Goal: Task Accomplishment & Management: Use online tool/utility

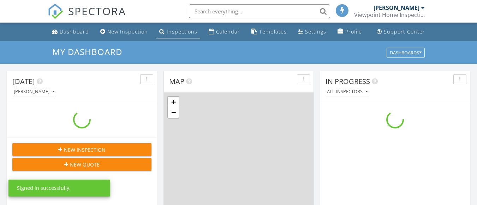
scroll to position [654, 488]
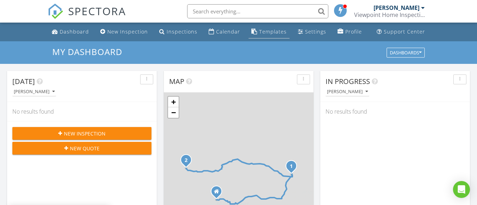
click at [264, 31] on div "Templates" at bounding box center [273, 31] width 28 height 7
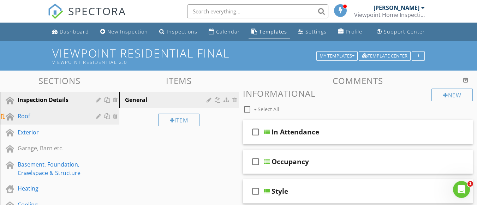
click at [33, 118] on div "Roof" at bounding box center [52, 116] width 68 height 8
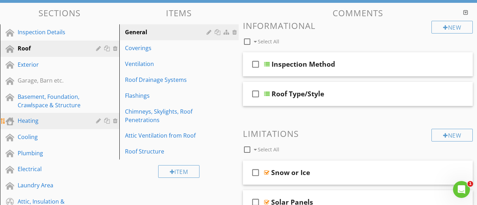
scroll to position [71, 0]
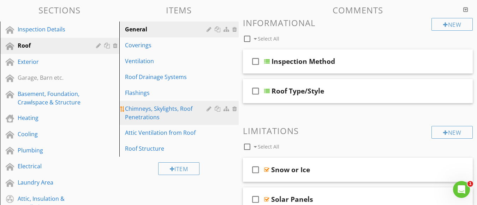
click at [146, 112] on div "Chimneys, Skylights, Roof Penetrations" at bounding box center [167, 113] width 84 height 17
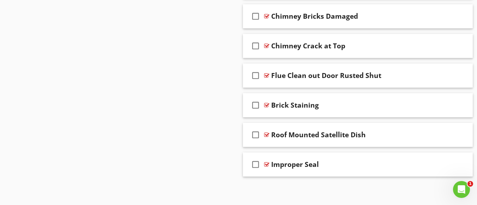
scroll to position [1466, 0]
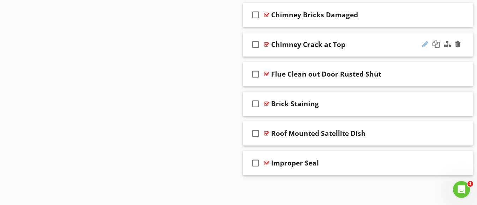
click at [422, 43] on div at bounding box center [425, 44] width 6 height 7
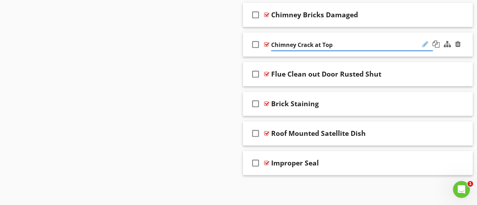
click at [423, 45] on div at bounding box center [425, 44] width 6 height 7
click at [266, 46] on div at bounding box center [266, 45] width 5 height 6
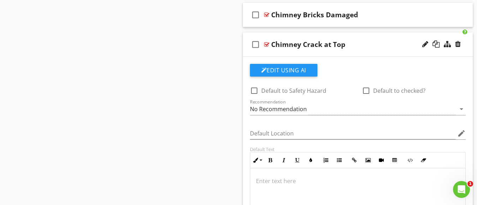
scroll to position [1537, 0]
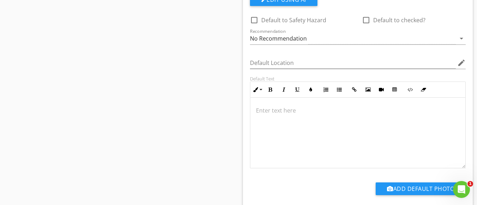
click at [281, 112] on p at bounding box center [358, 110] width 204 height 8
click at [301, 111] on p "A crack or cracks were observed at the top o" at bounding box center [358, 110] width 204 height 8
click at [340, 109] on p "A crack or cracks were observed at the top o" at bounding box center [358, 110] width 204 height 8
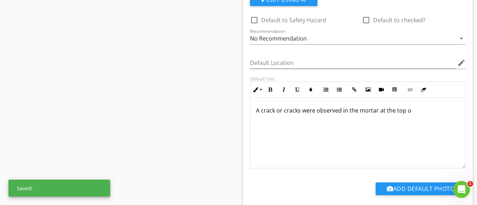
click at [412, 112] on p "A crack or cracks were observed in the mortar at the top o" at bounding box center [358, 110] width 204 height 8
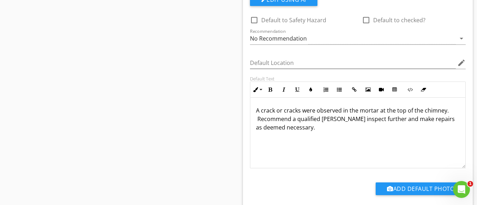
click at [258, 119] on p "A crack or cracks were observed in the mortar at the top of the chimney. Recomm…" at bounding box center [358, 118] width 204 height 25
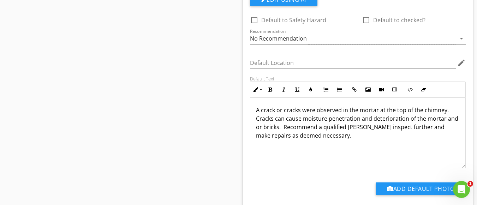
click at [344, 139] on p "A crack or cracks were observed in the mortar at the top of the chimney. Cracks…" at bounding box center [358, 123] width 204 height 34
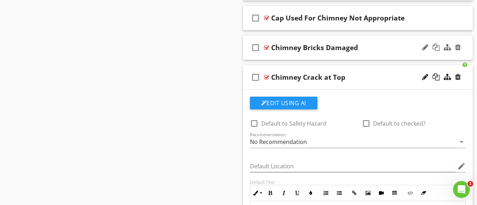
scroll to position [1396, 0]
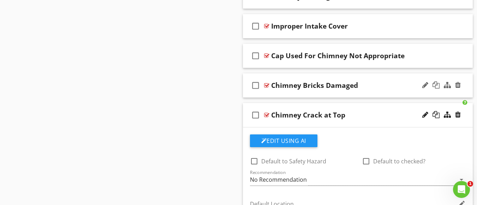
click at [366, 88] on div "Chimney Bricks Damaged" at bounding box center [352, 85] width 162 height 8
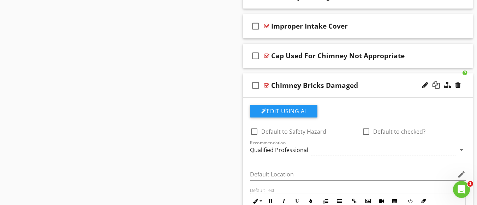
click at [255, 85] on icon "check_box_outline_blank" at bounding box center [255, 85] width 11 height 17
click at [255, 86] on icon "check_box" at bounding box center [255, 85] width 11 height 17
click at [266, 86] on div at bounding box center [266, 86] width 5 height 6
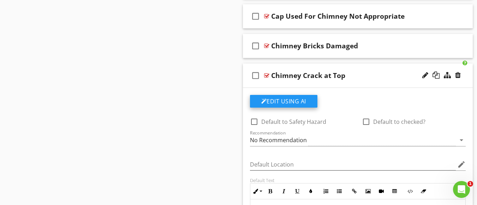
scroll to position [1431, 0]
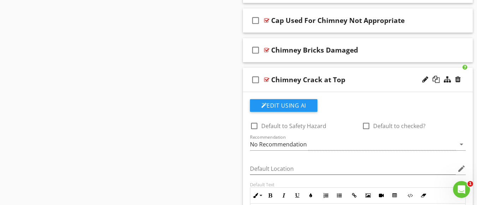
click at [266, 80] on div at bounding box center [266, 80] width 5 height 6
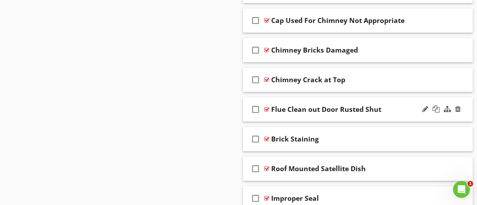
click at [305, 110] on div "Flue Clean out Door Rusted Shut" at bounding box center [326, 109] width 110 height 8
click at [266, 109] on div at bounding box center [266, 110] width 5 height 6
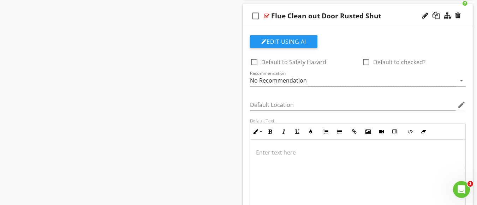
scroll to position [1537, 0]
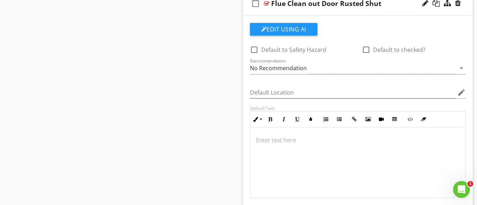
click at [275, 139] on p at bounding box center [358, 140] width 204 height 8
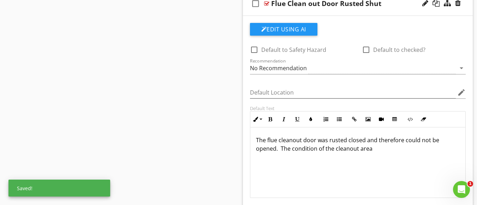
click at [393, 151] on p "The flue cleanout door was rusted closed and therefore could not be opened. The…" at bounding box center [358, 144] width 204 height 17
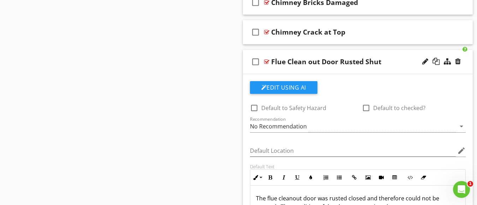
scroll to position [1466, 0]
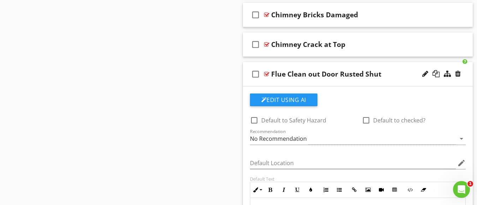
click at [360, 75] on div "Flue Clean out Door Rusted Shut" at bounding box center [326, 74] width 110 height 8
click at [393, 90] on div "Edit Using AI check_box_outline_blank Default to Safety Hazard check_box_outlin…" at bounding box center [358, 205] width 230 height 236
click at [268, 74] on div at bounding box center [266, 74] width 5 height 6
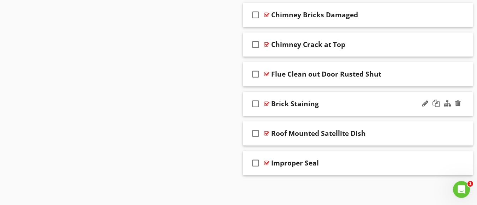
click at [295, 103] on div "Brick Staining" at bounding box center [295, 104] width 48 height 8
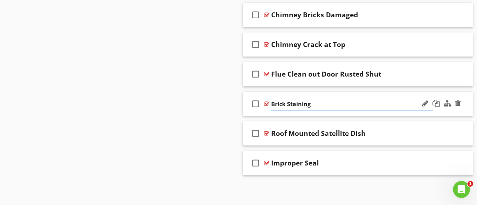
click at [266, 103] on div at bounding box center [266, 104] width 5 height 6
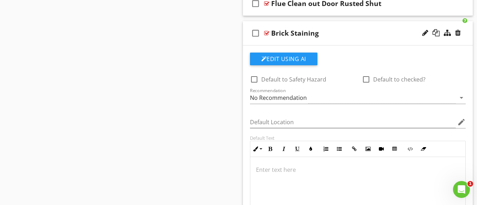
scroll to position [1572, 0]
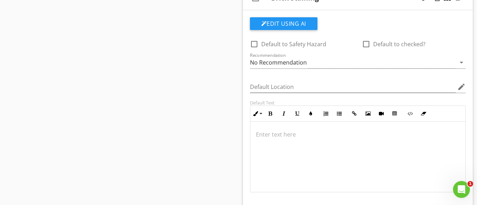
click at [273, 131] on p at bounding box center [358, 134] width 204 height 8
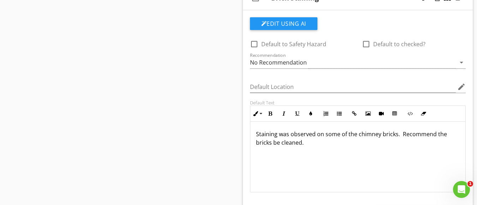
scroll to position [1502, 0]
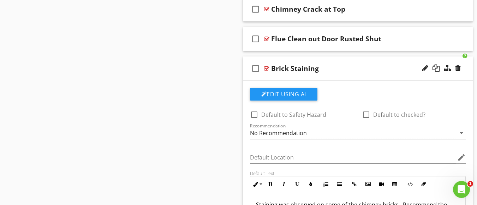
click at [266, 68] on div at bounding box center [266, 69] width 5 height 6
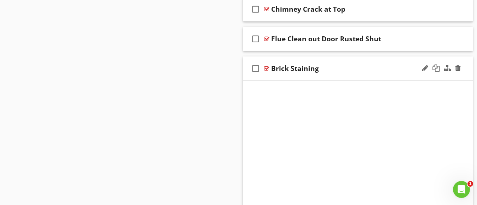
scroll to position [1466, 0]
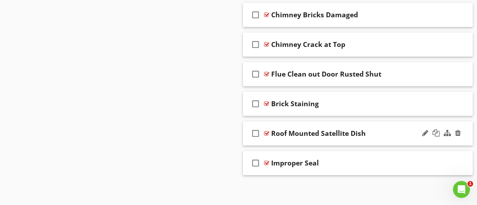
click at [309, 133] on div "Roof Mounted Satellite Dish" at bounding box center [318, 133] width 95 height 8
click at [265, 135] on div at bounding box center [266, 134] width 5 height 6
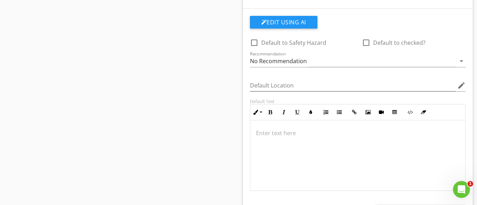
scroll to position [1608, 0]
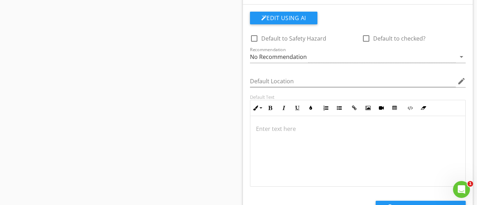
click at [286, 130] on p at bounding box center [358, 129] width 204 height 8
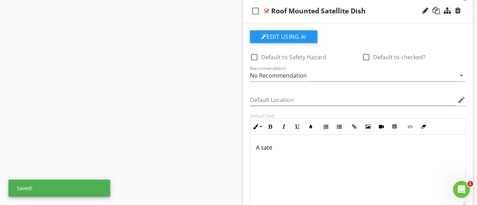
scroll to position [1572, 0]
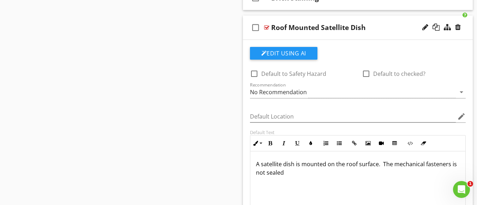
click at [451, 166] on p "A satellite dish is mounted on the roof surface. The mechanical fasteners is no…" at bounding box center [358, 168] width 204 height 17
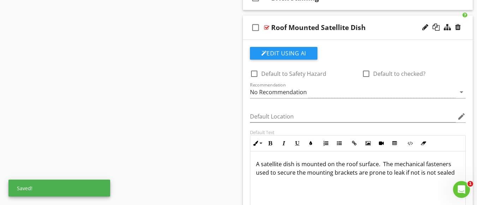
click at [435, 174] on p "A satellite dish is mounted on the roof surface. The mechanical fasteners used …" at bounding box center [358, 168] width 204 height 17
click at [441, 172] on p "A satellite dish is mounted on the roof surface. The mechanical fasteners used …" at bounding box center [358, 168] width 204 height 17
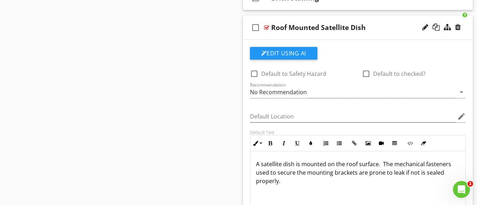
click at [390, 173] on p "A satellite dish is mounted on the roof surface. The mechanical fasteners used …" at bounding box center [358, 172] width 204 height 25
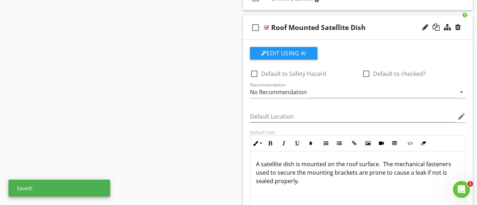
click at [444, 174] on p "A satellite dish is mounted on the roof surface. The mechanical fasteners used …" at bounding box center [358, 172] width 204 height 25
click at [304, 182] on p "A satellite dish is mounted on the roof surface. The mechanical fasteners used …" at bounding box center [358, 172] width 204 height 25
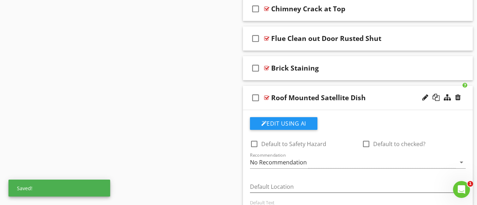
scroll to position [1502, 0]
click at [266, 100] on div at bounding box center [266, 98] width 5 height 6
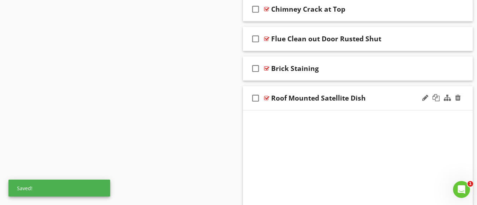
scroll to position [1466, 0]
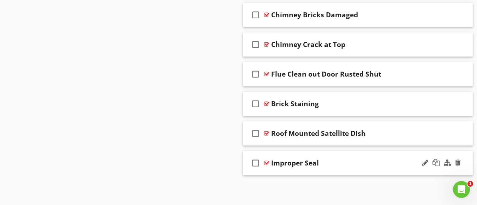
click at [311, 162] on div "Improper Seal" at bounding box center [295, 163] width 48 height 8
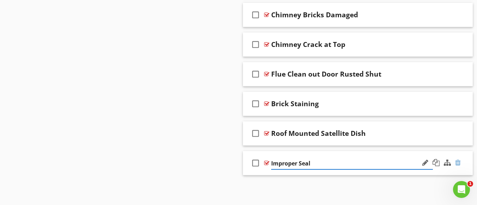
click at [459, 162] on div at bounding box center [458, 162] width 6 height 7
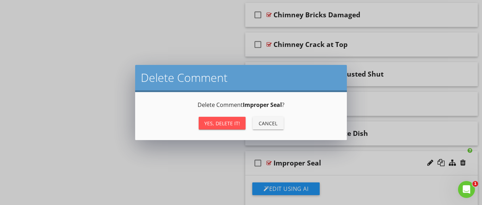
click at [223, 125] on div "Yes, Delete it!" at bounding box center [222, 123] width 36 height 7
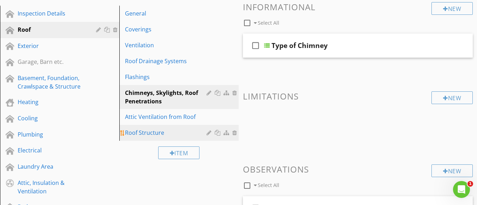
scroll to position [87, 0]
click at [138, 132] on div "Roof Structure" at bounding box center [167, 132] width 84 height 8
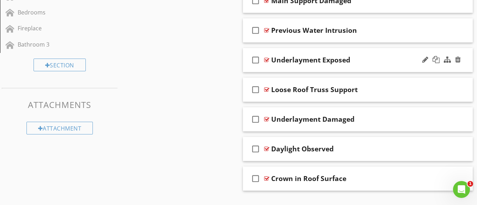
scroll to position [385, 0]
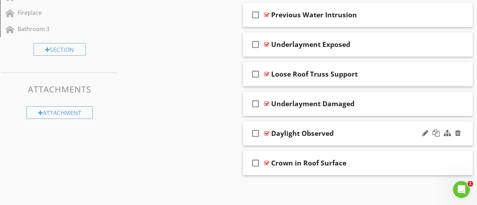
click at [303, 133] on div "Daylight Observed" at bounding box center [302, 133] width 62 height 8
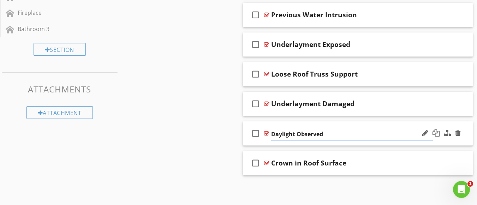
click at [267, 134] on div at bounding box center [266, 134] width 5 height 6
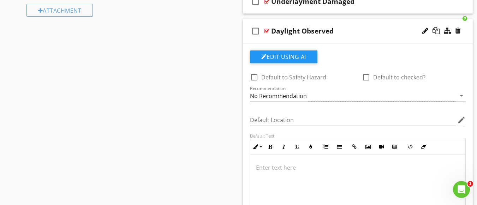
scroll to position [491, 0]
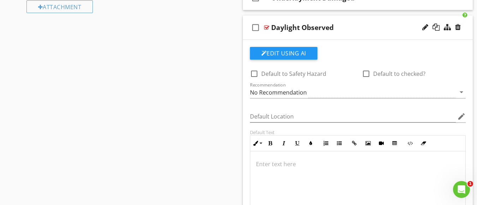
click at [284, 164] on p at bounding box center [358, 164] width 204 height 8
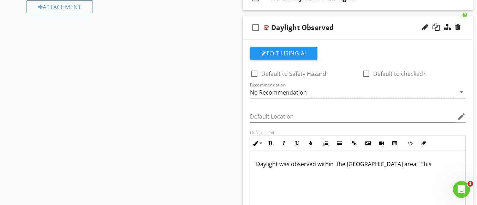
click at [336, 165] on p "Daylight was observed within the [GEOGRAPHIC_DATA] area. This" at bounding box center [358, 164] width 204 height 8
click at [390, 165] on p "Daylight was observed within the [GEOGRAPHIC_DATA] area. This" at bounding box center [358, 164] width 204 height 8
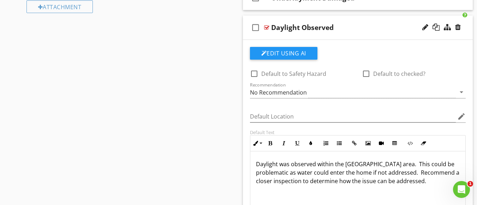
scroll to position [0, 0]
click at [404, 184] on p "Daylight was observed within the [GEOGRAPHIC_DATA] area. This could be problema…" at bounding box center [358, 172] width 204 height 25
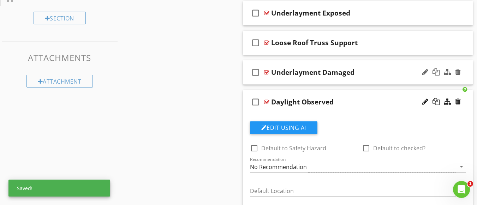
scroll to position [385, 0]
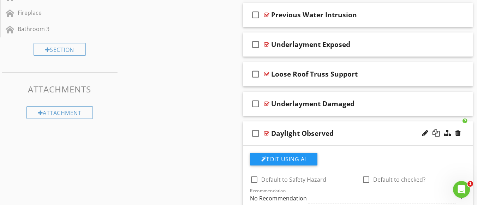
click at [264, 133] on div at bounding box center [266, 134] width 5 height 6
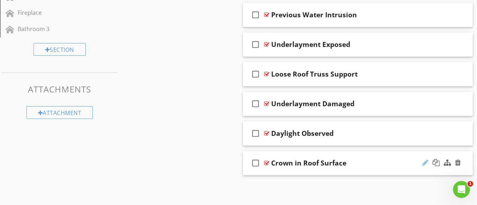
click at [425, 163] on div at bounding box center [425, 162] width 6 height 7
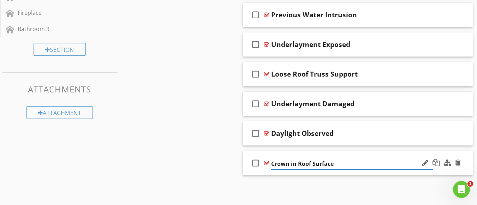
click at [312, 166] on input "Crown in Roof Surface" at bounding box center [352, 164] width 162 height 12
click at [272, 165] on input "Crown in Roof Surface" at bounding box center [352, 164] width 162 height 12
click at [266, 164] on div at bounding box center [266, 163] width 5 height 6
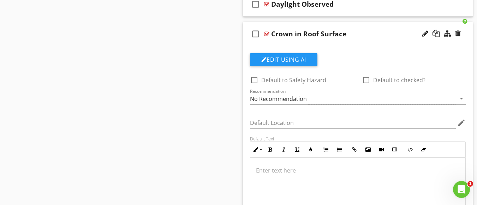
scroll to position [526, 0]
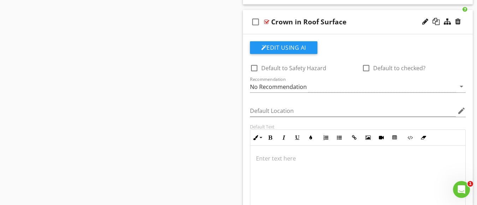
click at [282, 158] on p at bounding box center [358, 158] width 204 height 8
click at [282, 158] on p "A crown was observed in the roof structure." at bounding box center [358, 158] width 204 height 8
click at [373, 159] on p "A crown was observed in the roof structure." at bounding box center [358, 158] width 204 height 8
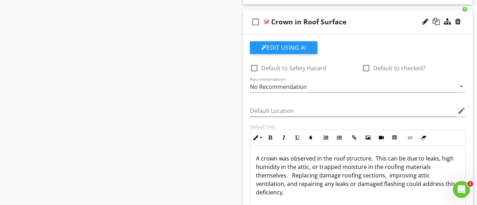
click at [267, 22] on div at bounding box center [266, 22] width 5 height 6
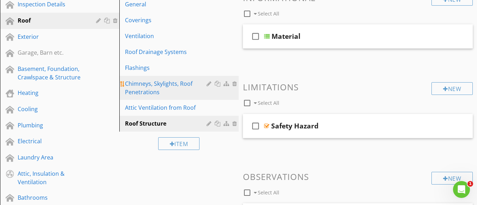
scroll to position [67, 0]
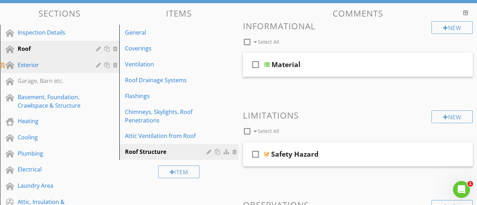
click at [32, 64] on div "Exterior" at bounding box center [52, 65] width 68 height 8
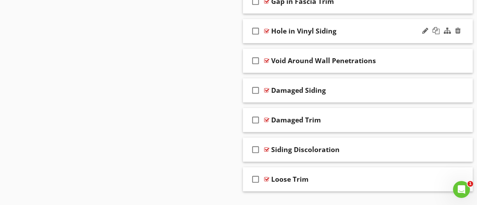
scroll to position [1455, 0]
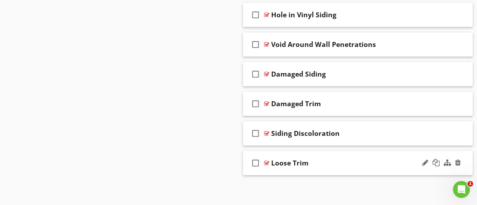
click at [299, 162] on div "Loose Trim" at bounding box center [289, 163] width 37 height 8
click at [277, 135] on div "Siding Discoloration" at bounding box center [305, 133] width 68 height 8
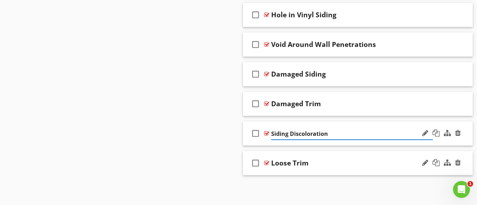
click at [268, 133] on div at bounding box center [266, 134] width 5 height 6
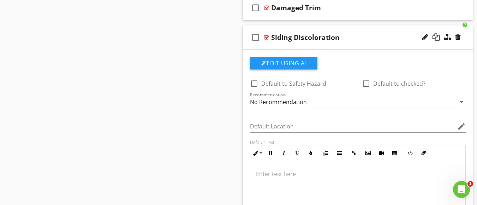
scroll to position [1561, 0]
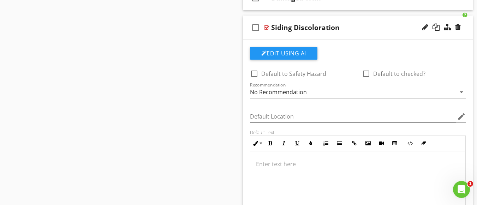
click at [277, 166] on p at bounding box center [358, 164] width 204 height 8
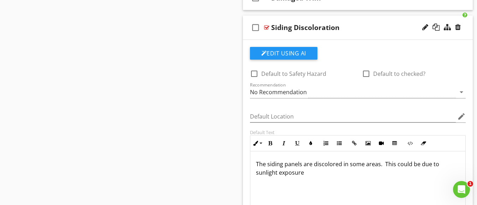
click at [436, 165] on p "The siding panels are discolored in some areas. This could be due to sunlight e…" at bounding box center [358, 168] width 204 height 17
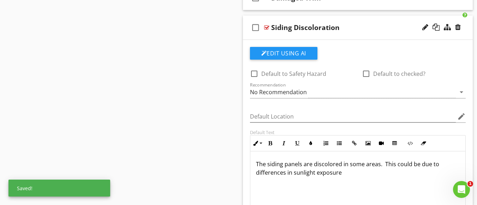
click at [347, 176] on p "The siding panels are discolored in some areas. This could be due to difference…" at bounding box center [358, 168] width 204 height 17
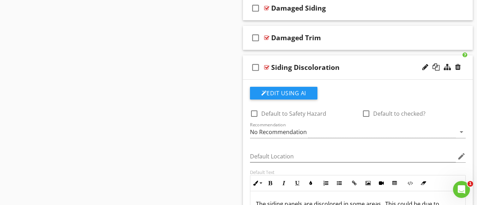
scroll to position [1491, 0]
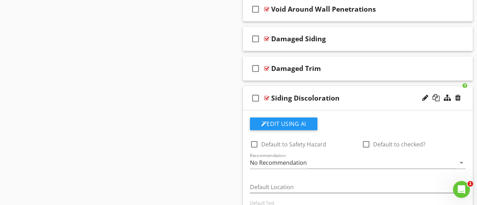
click at [268, 99] on div at bounding box center [266, 98] width 5 height 6
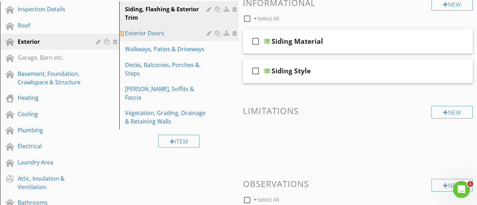
scroll to position [78, 0]
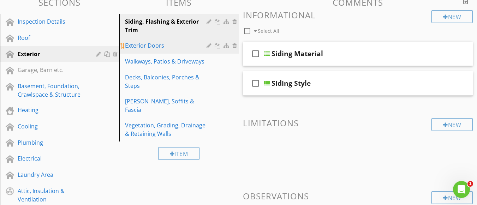
click at [148, 44] on div "Exterior Doors" at bounding box center [167, 45] width 84 height 8
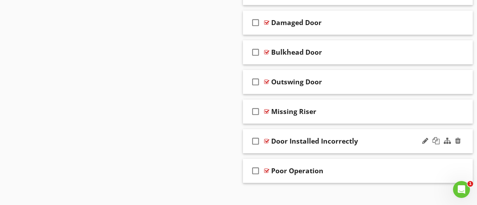
scroll to position [744, 0]
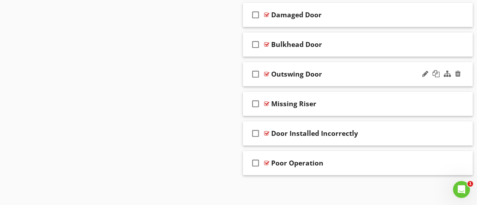
click at [299, 74] on div "Outswing Door" at bounding box center [296, 74] width 51 height 8
click at [265, 73] on div at bounding box center [266, 74] width 5 height 6
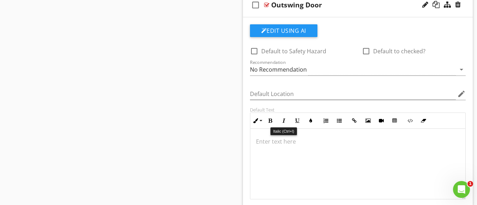
scroll to position [850, 0]
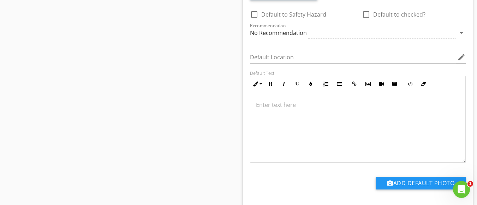
click at [280, 106] on p at bounding box center [358, 105] width 204 height 8
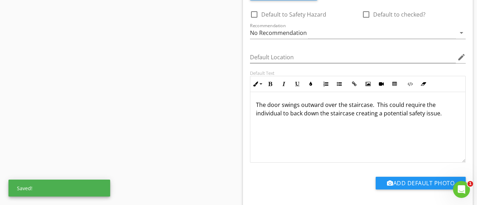
click at [408, 114] on p "The door swings outward over the staircase. This could require the individual t…" at bounding box center [358, 109] width 204 height 17
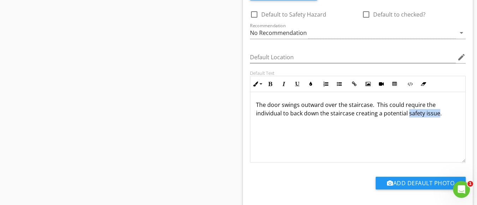
drag, startPoint x: 407, startPoint y: 113, endPoint x: 436, endPoint y: 113, distance: 28.6
click at [436, 113] on p "The door swings outward over the staircase. This could require the individual t…" at bounding box center [358, 109] width 204 height 17
click at [269, 84] on icon "button" at bounding box center [270, 84] width 5 height 5
click at [445, 113] on p "The door swings outward over the staircase. This could require the individual t…" at bounding box center [358, 109] width 204 height 17
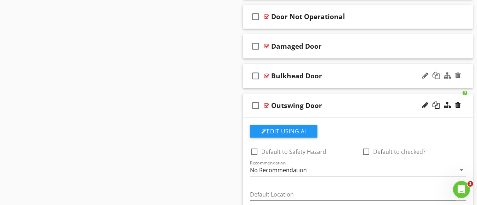
scroll to position [708, 0]
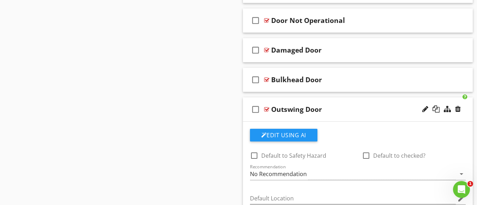
click at [267, 107] on div at bounding box center [266, 110] width 5 height 6
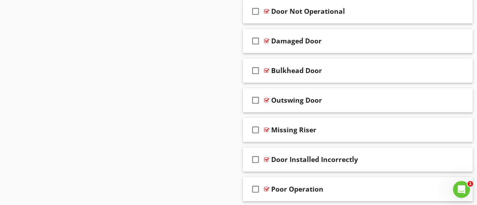
scroll to position [744, 0]
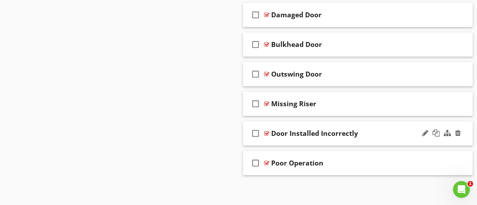
click at [267, 132] on div at bounding box center [266, 134] width 5 height 6
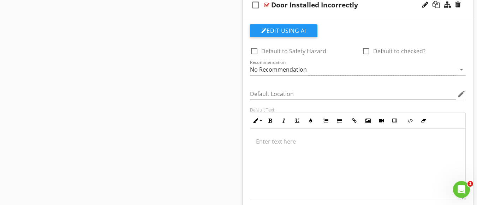
scroll to position [850, 0]
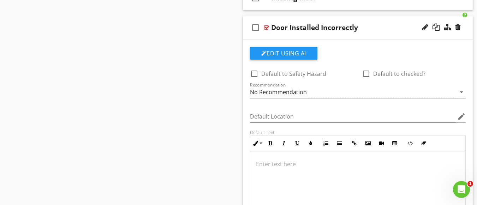
click at [274, 163] on p at bounding box center [358, 164] width 204 height 8
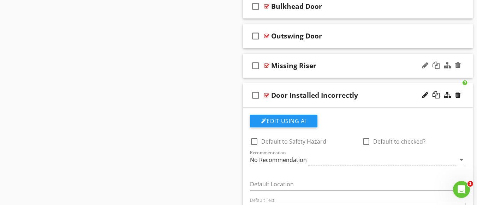
scroll to position [779, 0]
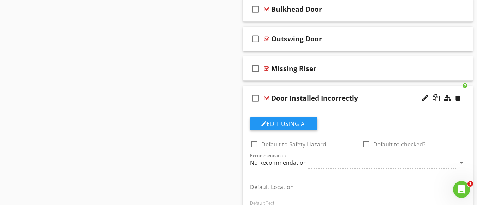
click at [264, 96] on div at bounding box center [266, 98] width 5 height 6
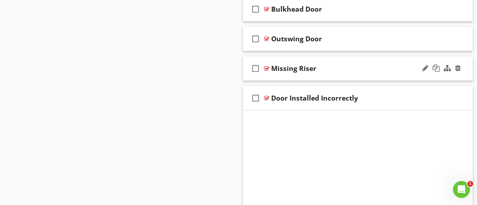
scroll to position [744, 0]
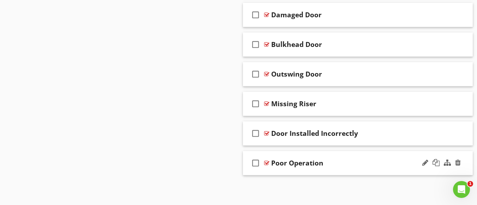
click at [285, 164] on div "Poor Operation" at bounding box center [297, 163] width 52 height 8
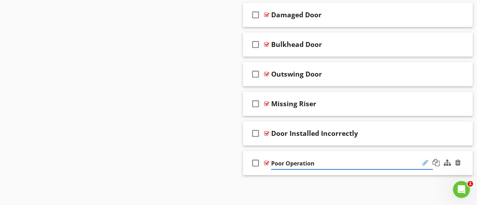
click at [424, 166] on div at bounding box center [425, 162] width 6 height 7
click at [266, 164] on div at bounding box center [266, 163] width 5 height 6
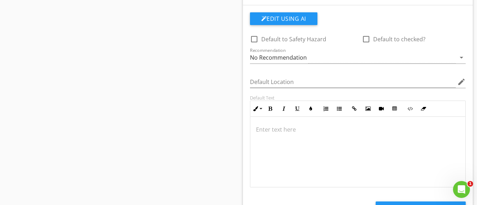
scroll to position [920, 0]
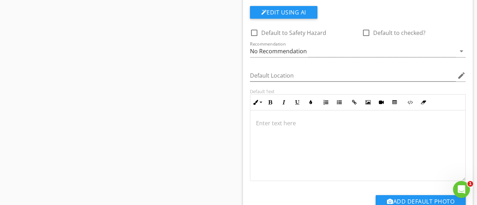
click at [290, 125] on p at bounding box center [358, 123] width 204 height 8
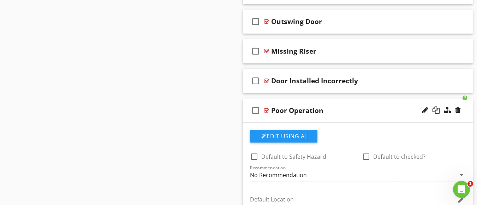
scroll to position [814, 0]
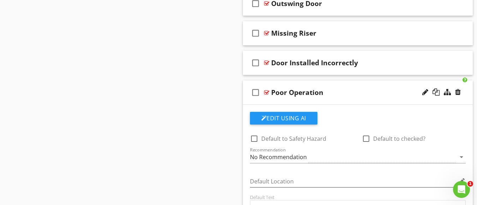
click at [266, 94] on div at bounding box center [266, 93] width 5 height 6
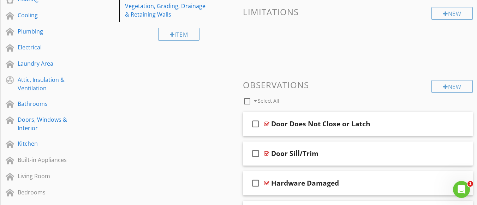
scroll to position [108, 0]
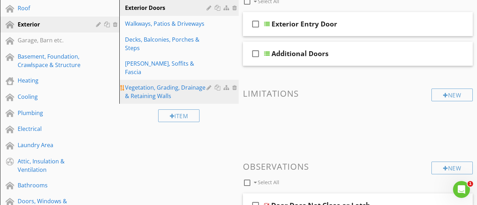
click at [146, 83] on div "Vegetation, Grading, Drainage & Retaining Walls" at bounding box center [167, 91] width 84 height 17
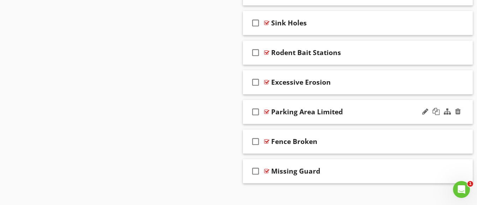
scroll to position [657, 0]
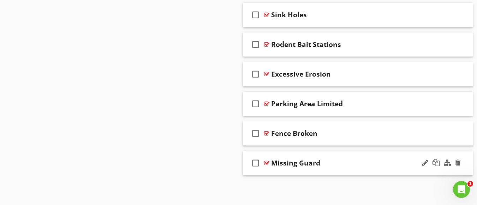
click at [304, 162] on div "Missing Guard" at bounding box center [295, 163] width 49 height 8
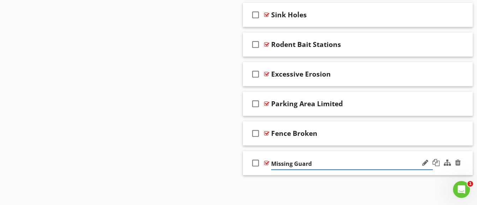
click at [281, 165] on input "Missing Guard" at bounding box center [352, 164] width 162 height 12
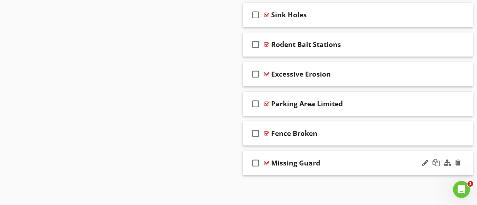
click at [268, 163] on div at bounding box center [266, 163] width 5 height 6
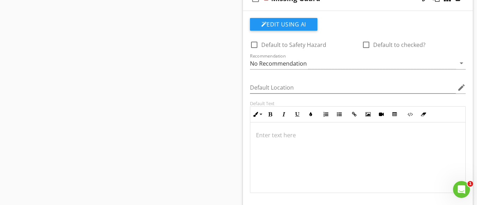
scroll to position [834, 0]
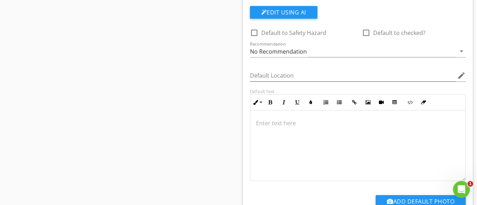
click at [276, 124] on p at bounding box center [358, 123] width 204 height 8
click at [340, 124] on p "The retaining wall lacks a guard which is creating a" at bounding box center [358, 123] width 204 height 8
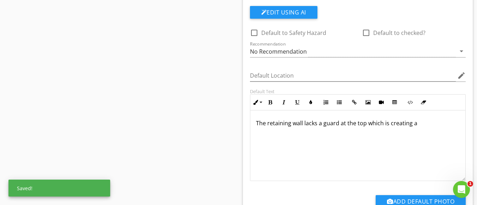
click at [425, 123] on p "The retaining wall lacks a guard at the top which is creating a" at bounding box center [358, 123] width 204 height 8
click at [256, 132] on p "The retaining wall lacks a guard at the top which is creating a potential safet…" at bounding box center [358, 127] width 204 height 17
drag, startPoint x: 257, startPoint y: 132, endPoint x: 281, endPoint y: 133, distance: 24.0
click at [280, 133] on p "The retaining wall lacks a guard at the top which is creating a potential safet…" at bounding box center [358, 127] width 204 height 17
click at [290, 132] on p "The retaining wall lacks a guard at the top which is creating a potential safet…" at bounding box center [358, 127] width 204 height 17
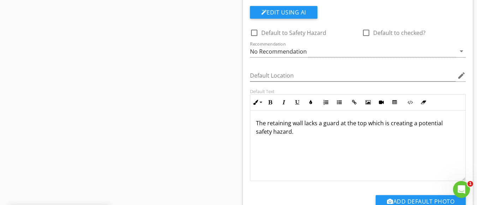
click at [263, 135] on p "The retaining wall lacks a guard at the top which is creating a potential safet…" at bounding box center [358, 127] width 204 height 17
drag, startPoint x: 257, startPoint y: 131, endPoint x: 267, endPoint y: 132, distance: 9.6
click at [269, 132] on p "The retaining wall lacks a guard at the top which is creating a potential safet…" at bounding box center [358, 127] width 204 height 17
click at [258, 133] on p "The retaining wall lacks a guard at the top which is creating a potential safet…" at bounding box center [358, 127] width 204 height 17
drag, startPoint x: 256, startPoint y: 132, endPoint x: 290, endPoint y: 134, distance: 33.6
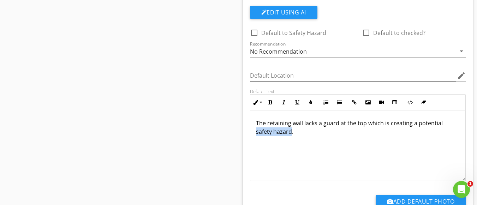
click at [290, 134] on p "The retaining wall lacks a guard at the top which is creating a potential safet…" at bounding box center [358, 127] width 204 height 17
click at [271, 105] on icon "button" at bounding box center [270, 102] width 5 height 5
click at [304, 133] on p "The retaining wall lacks a guard at the top which is creating a potential safet…" at bounding box center [358, 127] width 204 height 17
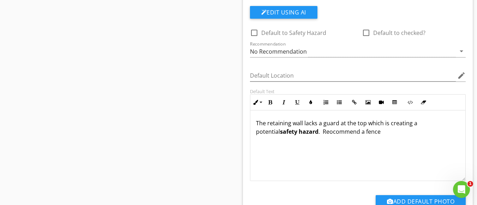
click at [304, 133] on p "The retaining wall lacks a guard at the top which is creating a potential safet…" at bounding box center [358, 127] width 204 height 17
click at [360, 133] on p "The retaining wall lacks a guard at the top which is creating a potential safet…" at bounding box center [358, 127] width 204 height 17
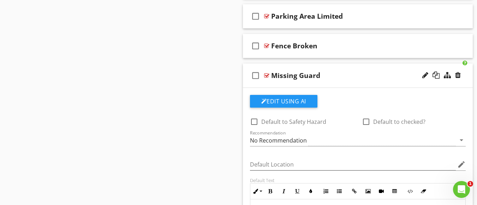
scroll to position [728, 0]
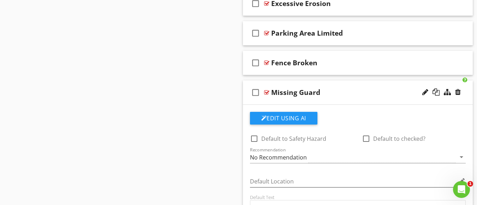
click at [267, 92] on div at bounding box center [266, 93] width 5 height 6
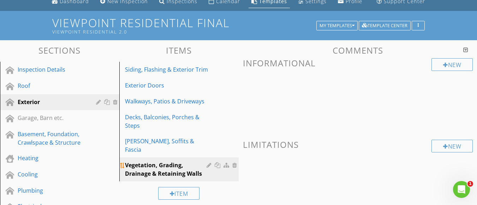
scroll to position [22, 0]
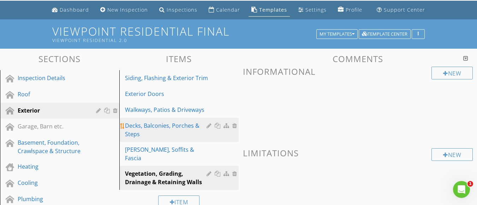
click at [151, 123] on div "Decks, Balconies, Porches & Steps" at bounding box center [167, 129] width 84 height 17
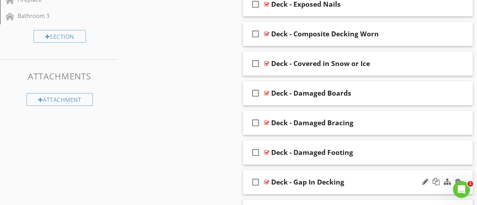
scroll to position [410, 0]
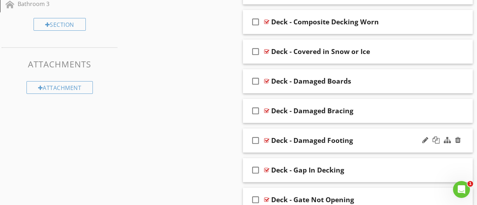
click at [317, 142] on div "Deck - Damaged Footing" at bounding box center [312, 140] width 82 height 8
click at [267, 141] on div at bounding box center [266, 141] width 5 height 6
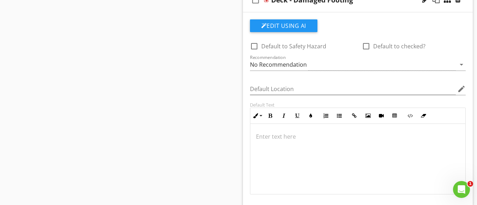
scroll to position [552, 0]
click at [290, 140] on div at bounding box center [357, 158] width 215 height 71
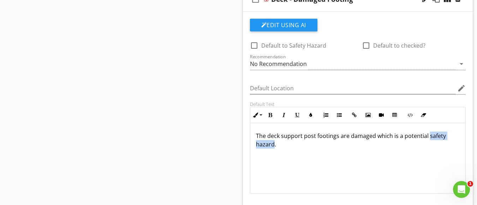
drag, startPoint x: 427, startPoint y: 135, endPoint x: 274, endPoint y: 148, distance: 153.8
click at [274, 148] on p "The deck support post footings are damaged which is a potential safety hazard." at bounding box center [358, 140] width 204 height 17
click at [270, 119] on button "Bold" at bounding box center [270, 114] width 13 height 13
click at [288, 148] on p "The deck support post footings are damaged which is a potential safety hazard ." at bounding box center [358, 140] width 204 height 17
click at [283, 144] on p "The deck support post footings are damaged which is a potential safety hazard ." at bounding box center [358, 140] width 204 height 17
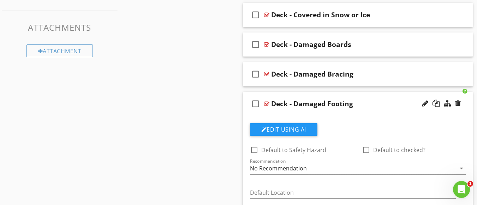
scroll to position [446, 0]
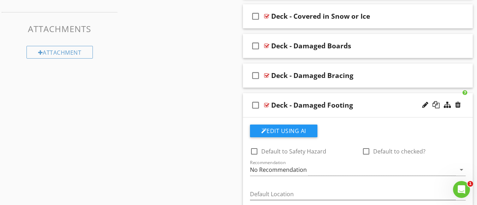
click at [267, 105] on div at bounding box center [266, 105] width 5 height 6
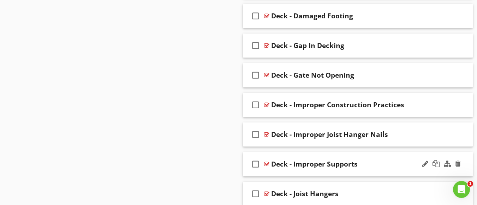
scroll to position [552, 0]
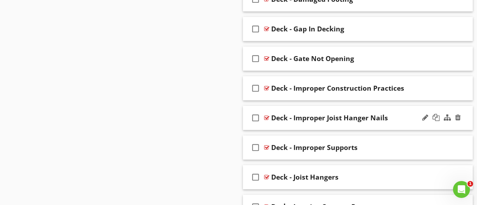
click at [268, 117] on div at bounding box center [266, 118] width 5 height 6
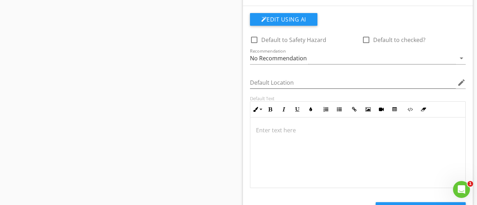
scroll to position [693, 0]
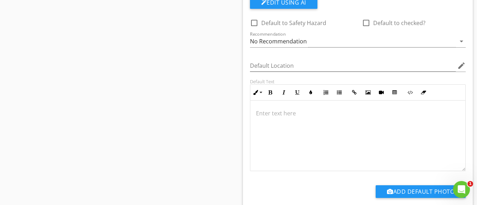
click at [286, 114] on p at bounding box center [358, 113] width 204 height 8
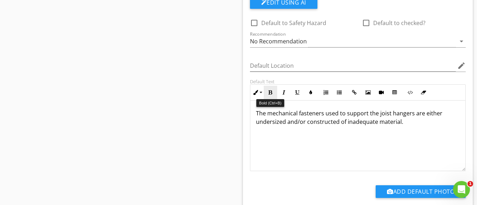
click at [267, 93] on button "Bold" at bounding box center [270, 92] width 13 height 13
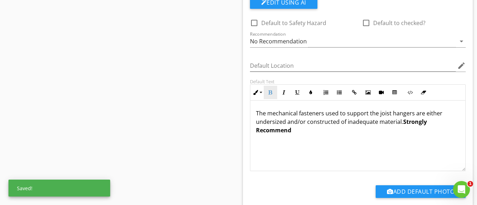
drag, startPoint x: 267, startPoint y: 93, endPoint x: 268, endPoint y: 88, distance: 4.9
click at [267, 93] on button "Bold" at bounding box center [270, 92] width 13 height 13
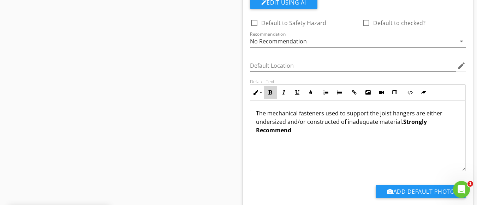
click at [268, 89] on button "Bold" at bounding box center [270, 92] width 13 height 13
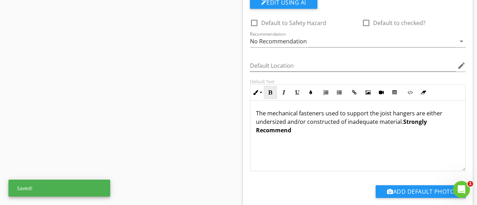
click at [268, 89] on button "Bold" at bounding box center [270, 92] width 13 height 13
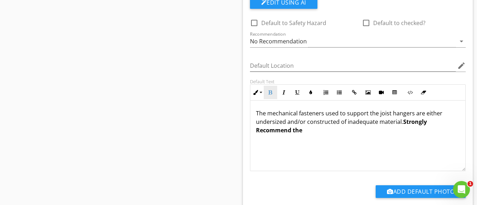
click at [268, 89] on button "Bold" at bounding box center [270, 92] width 13 height 13
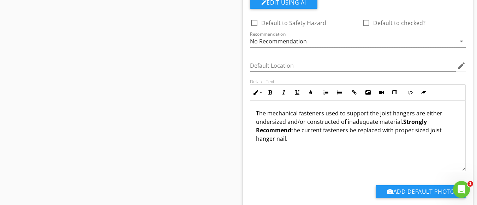
click at [307, 122] on p "The mechanical fasteners used to support the joist hangers are either undersize…" at bounding box center [358, 126] width 204 height 34
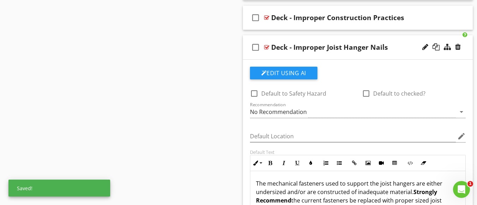
click at [266, 48] on div at bounding box center [266, 47] width 5 height 6
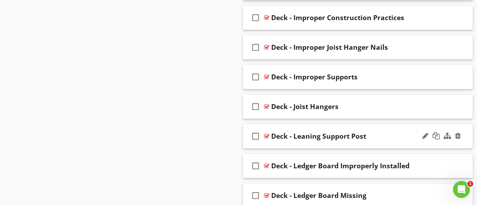
click at [264, 137] on div at bounding box center [266, 136] width 5 height 6
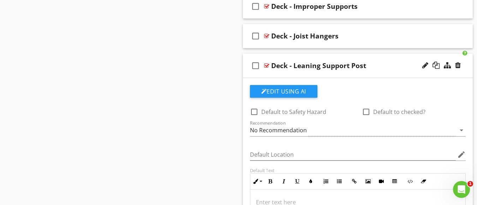
scroll to position [763, 0]
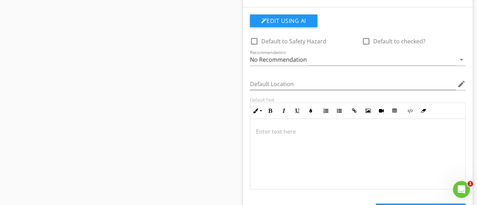
click at [273, 130] on p at bounding box center [358, 131] width 204 height 8
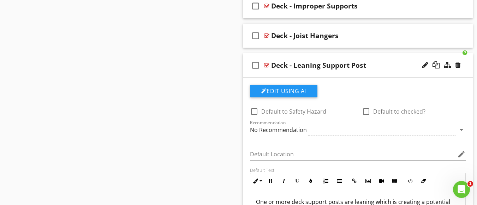
scroll to position [693, 0]
click at [265, 67] on div at bounding box center [266, 66] width 5 height 6
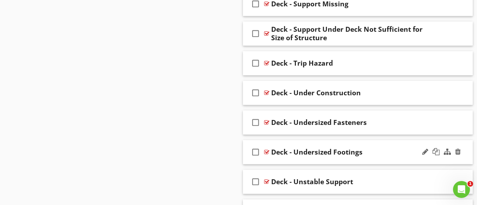
scroll to position [1187, 0]
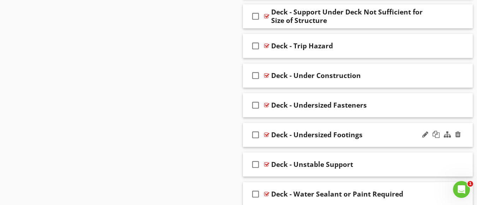
click at [268, 134] on div at bounding box center [266, 135] width 5 height 6
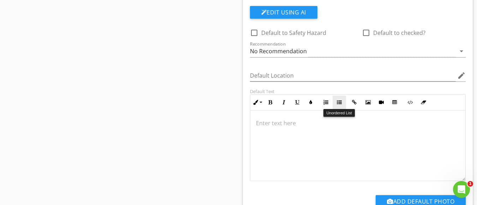
scroll to position [1364, 0]
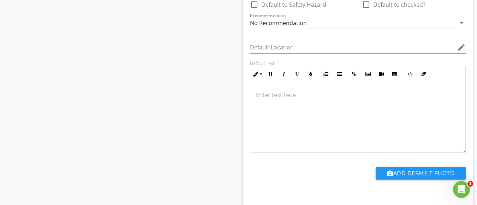
click at [281, 97] on p at bounding box center [358, 95] width 204 height 8
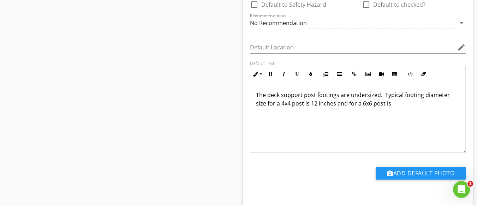
click at [306, 104] on p "The deck support post footings are undersized. Typical footing diameter size fo…" at bounding box center [358, 99] width 204 height 17
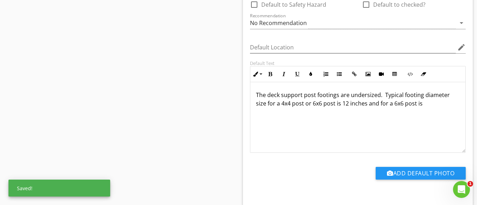
click at [421, 103] on p "The deck support post footings are undersized. Typical footing diameter size fo…" at bounding box center [358, 99] width 204 height 17
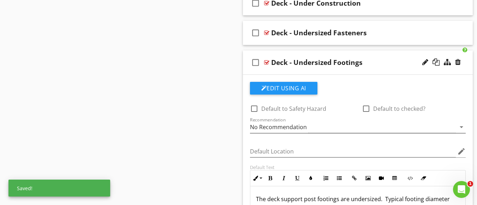
scroll to position [1258, 0]
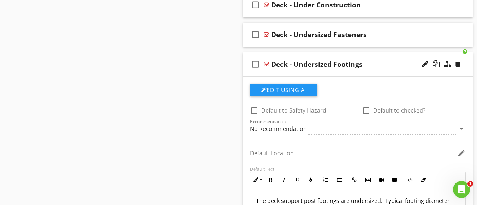
click at [265, 63] on div at bounding box center [266, 64] width 5 height 6
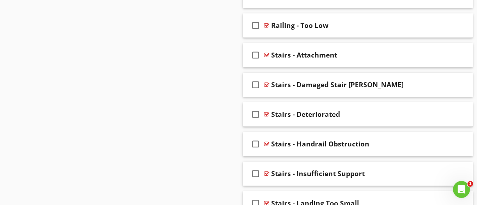
scroll to position [1964, 0]
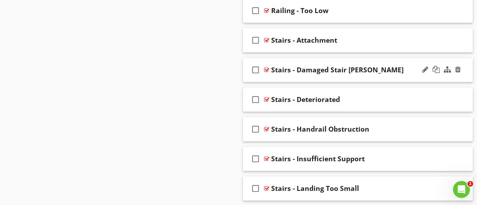
click at [265, 70] on div at bounding box center [266, 70] width 5 height 6
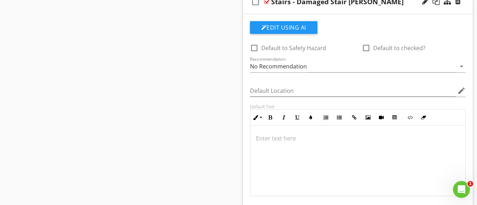
scroll to position [2034, 0]
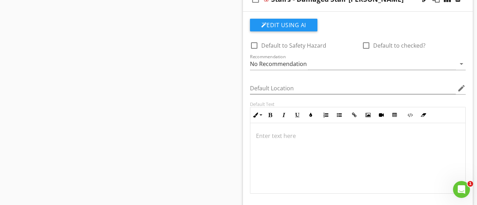
click at [274, 135] on p at bounding box center [358, 136] width 204 height 8
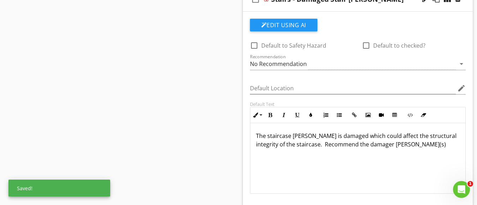
click at [311, 137] on p "The staircase [PERSON_NAME] is damaged which could affect the structural integr…" at bounding box center [358, 140] width 204 height 17
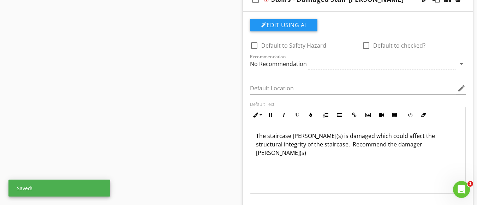
click at [324, 137] on p "The staircase [PERSON_NAME](s) is damaged which could affect the structural int…" at bounding box center [358, 144] width 204 height 25
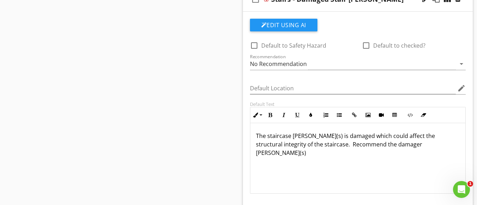
click at [421, 145] on p "The staircase [PERSON_NAME](s) is damaged which could affect the structural int…" at bounding box center [358, 144] width 204 height 25
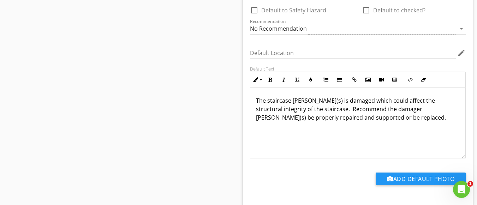
scroll to position [1964, 0]
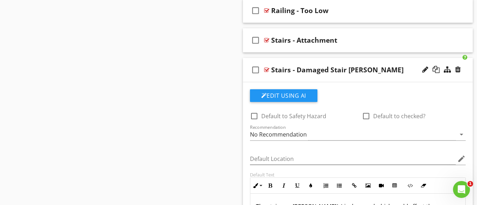
click at [264, 69] on div at bounding box center [266, 70] width 5 height 6
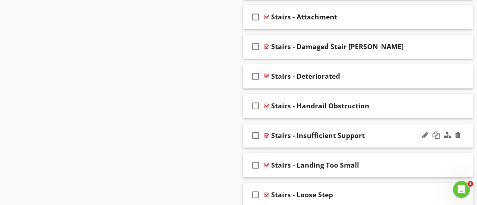
scroll to position [1999, 0]
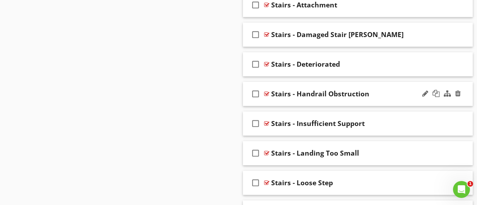
click at [267, 93] on div at bounding box center [266, 94] width 5 height 6
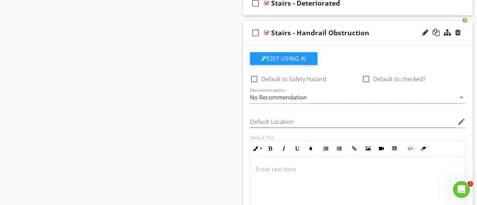
scroll to position [2070, 0]
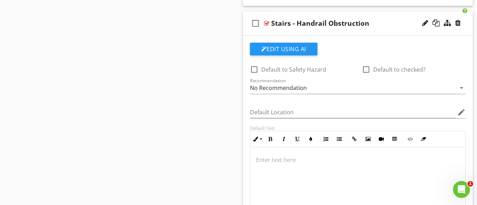
click at [304, 159] on p at bounding box center [358, 160] width 204 height 8
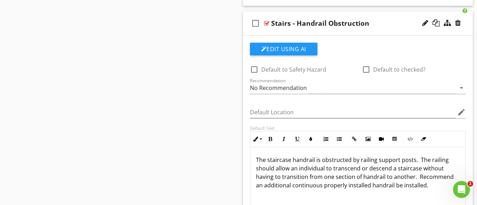
type textarea "<p>The staircase handrail is obstructed by railing support posts. &nbsp;The rai…"
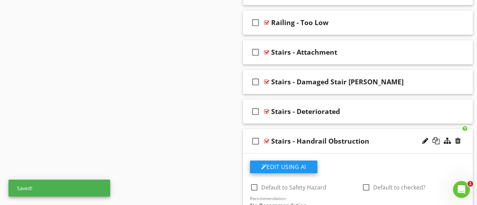
scroll to position [1964, 0]
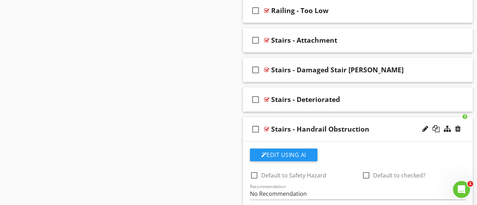
click at [267, 130] on div at bounding box center [266, 129] width 5 height 6
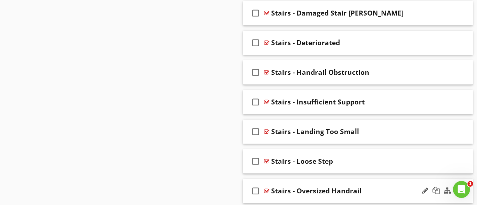
scroll to position [1999, 0]
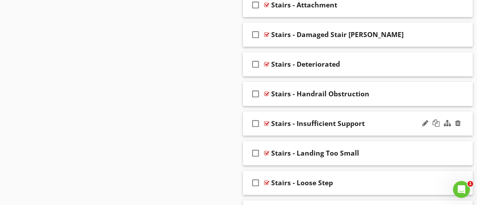
click at [321, 125] on div "Stairs - Insufficient Support" at bounding box center [318, 123] width 94 height 8
click at [267, 124] on div at bounding box center [266, 124] width 5 height 6
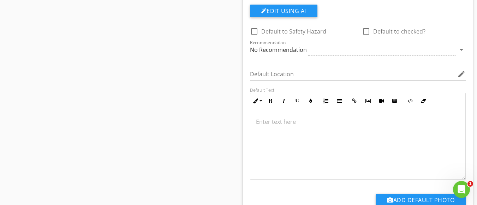
scroll to position [2140, 0]
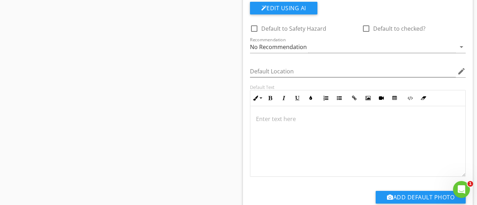
click at [285, 120] on p at bounding box center [358, 119] width 204 height 8
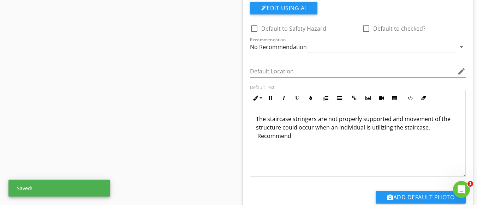
click at [259, 137] on p "The staircase stringers are not properly supported and movement of the structur…" at bounding box center [358, 127] width 204 height 25
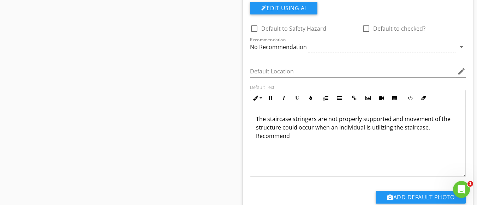
click at [295, 137] on p "The staircase stringers are not properly supported and movement of the structur…" at bounding box center [358, 127] width 204 height 25
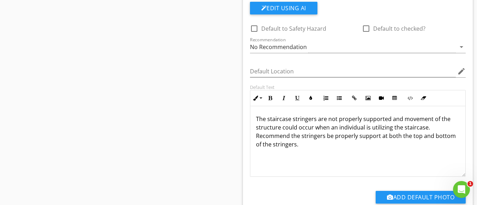
click at [449, 119] on p "The staircase stringers are not properly supported and movement of the structur…" at bounding box center [358, 132] width 204 height 34
click at [303, 144] on p "The staircase stringers are not properly supported and movement of the staircas…" at bounding box center [358, 132] width 204 height 34
type textarea "<p>The staircase stringers are not properly supported and movement of the stair…"
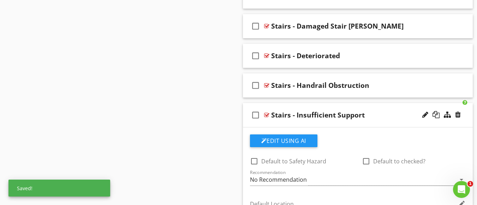
scroll to position [1999, 0]
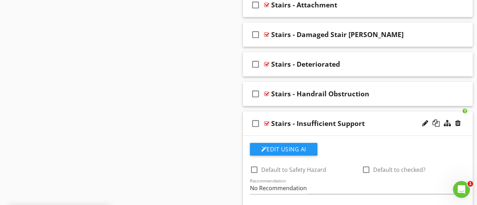
click at [268, 124] on div at bounding box center [266, 124] width 5 height 6
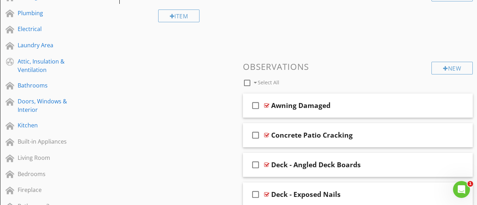
scroll to position [247, 0]
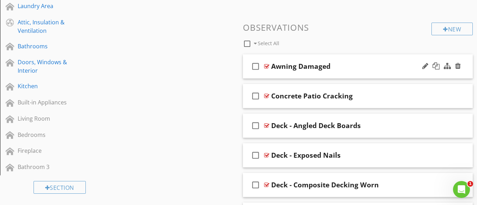
click at [267, 66] on div at bounding box center [266, 67] width 5 height 6
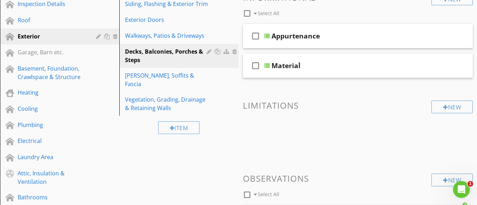
scroll to position [106, 0]
